Goal: Transaction & Acquisition: Purchase product/service

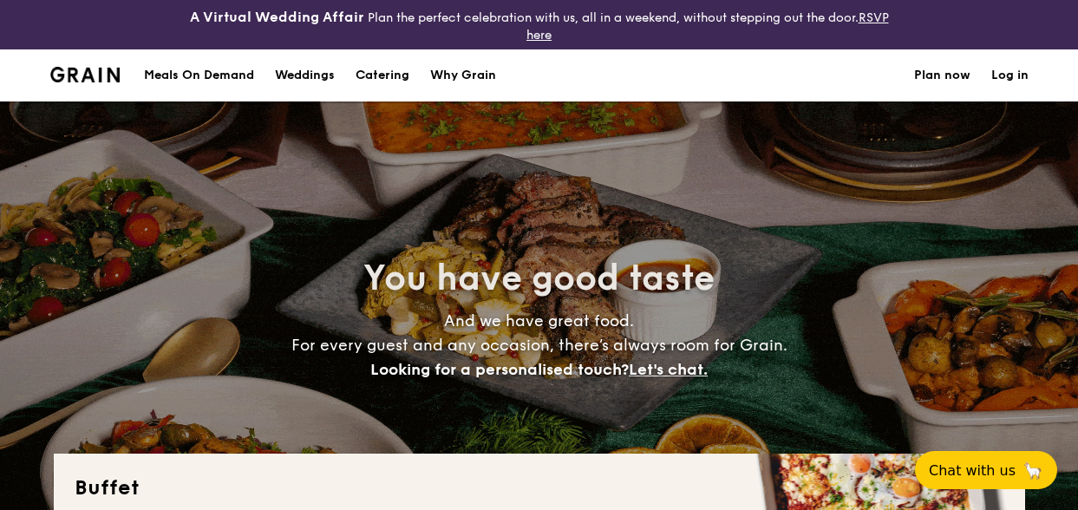
select select
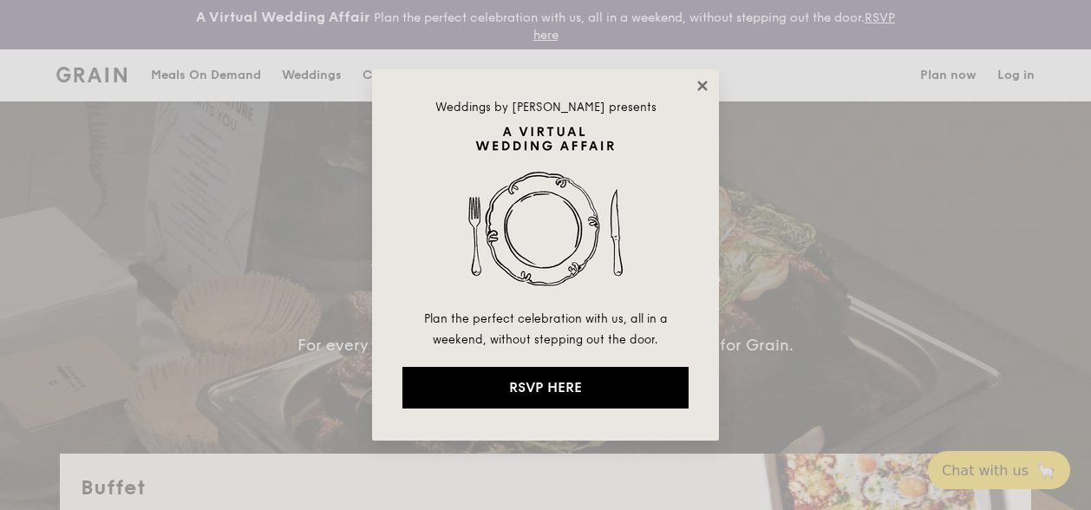
click at [705, 82] on icon at bounding box center [702, 86] width 10 height 10
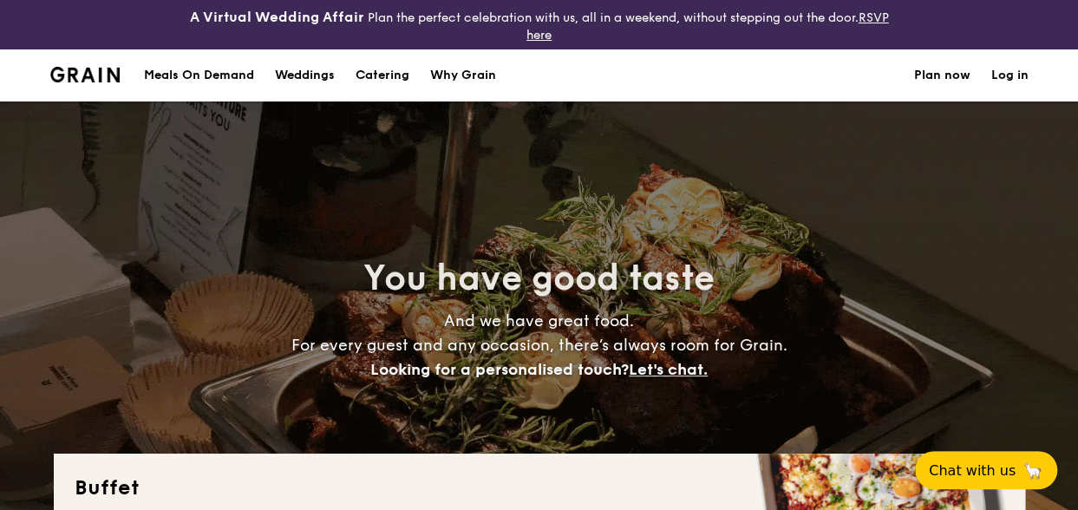
click at [237, 61] on div "Meals On Demand" at bounding box center [199, 75] width 110 height 52
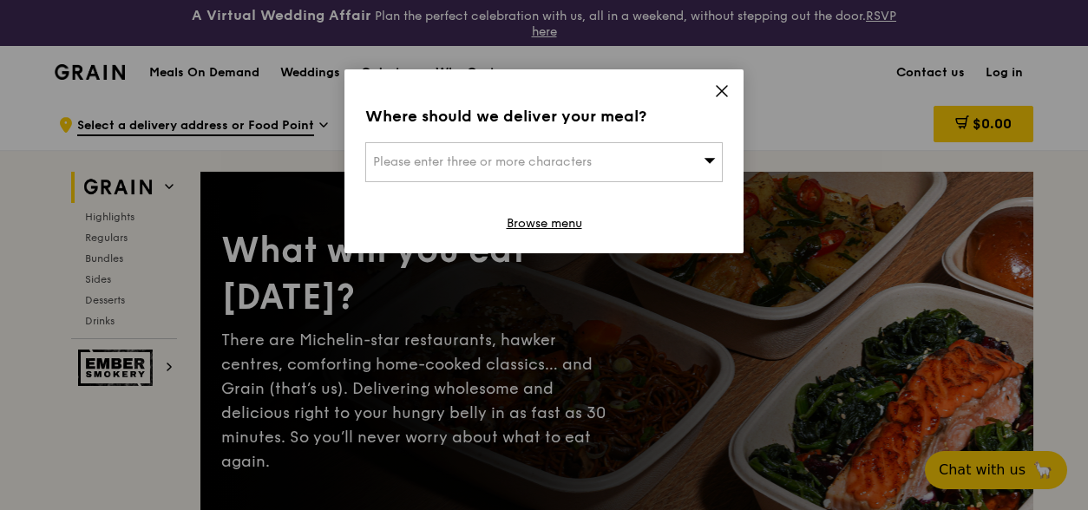
click at [722, 91] on icon at bounding box center [721, 91] width 10 height 10
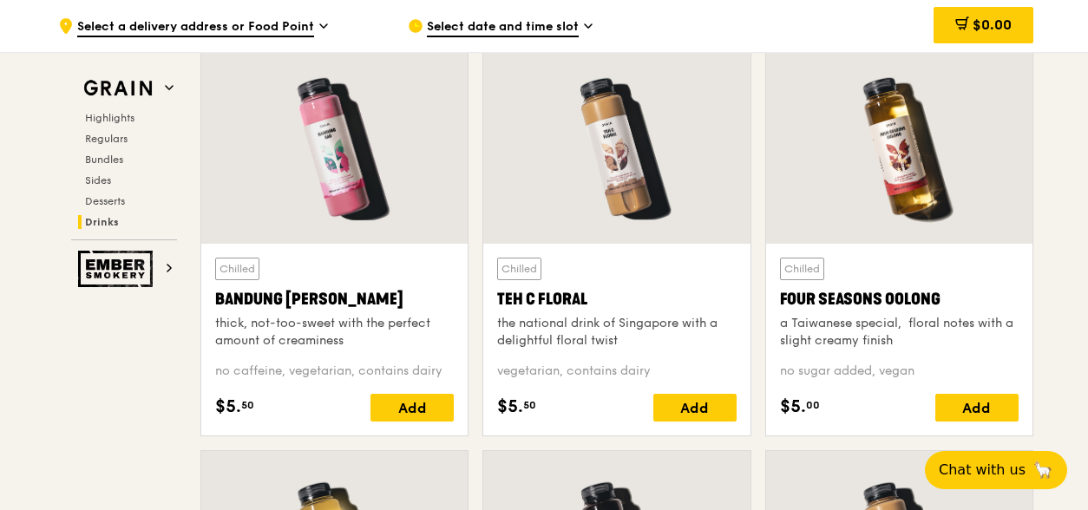
scroll to position [5880, 0]
